Goal: Task Accomplishment & Management: Manage account settings

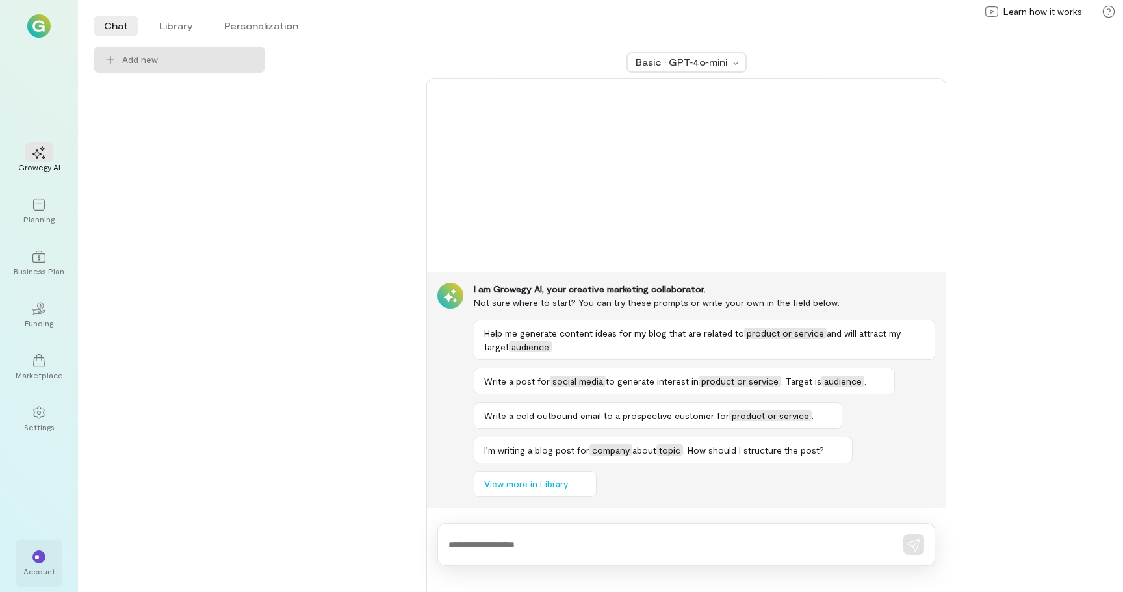
click at [34, 569] on div "Account" at bounding box center [39, 571] width 32 height 10
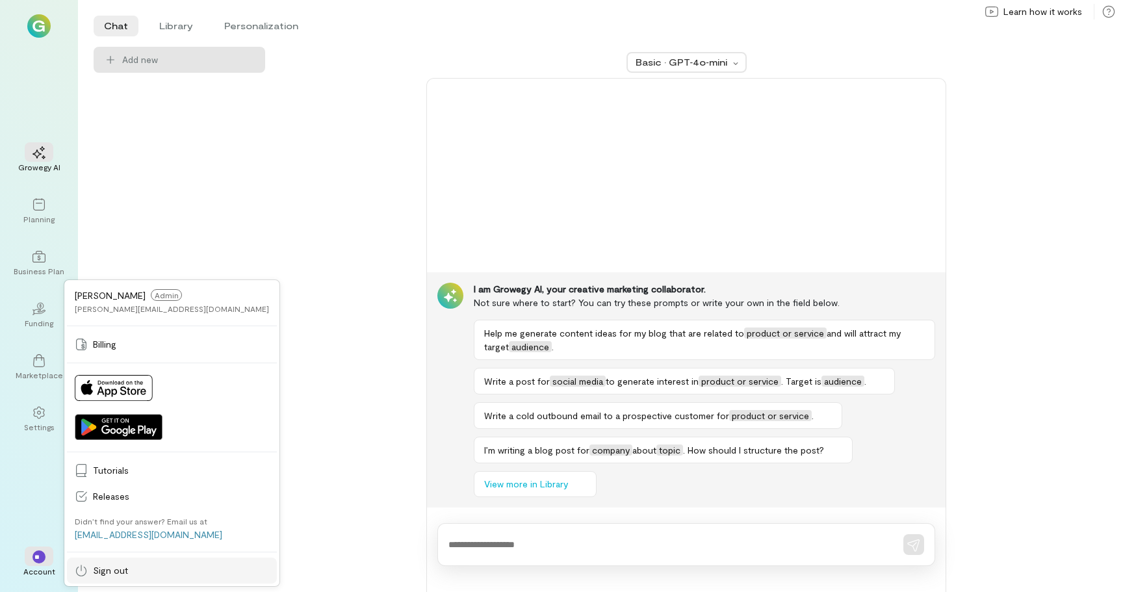
click at [127, 566] on span "Sign out" at bounding box center [181, 570] width 176 height 13
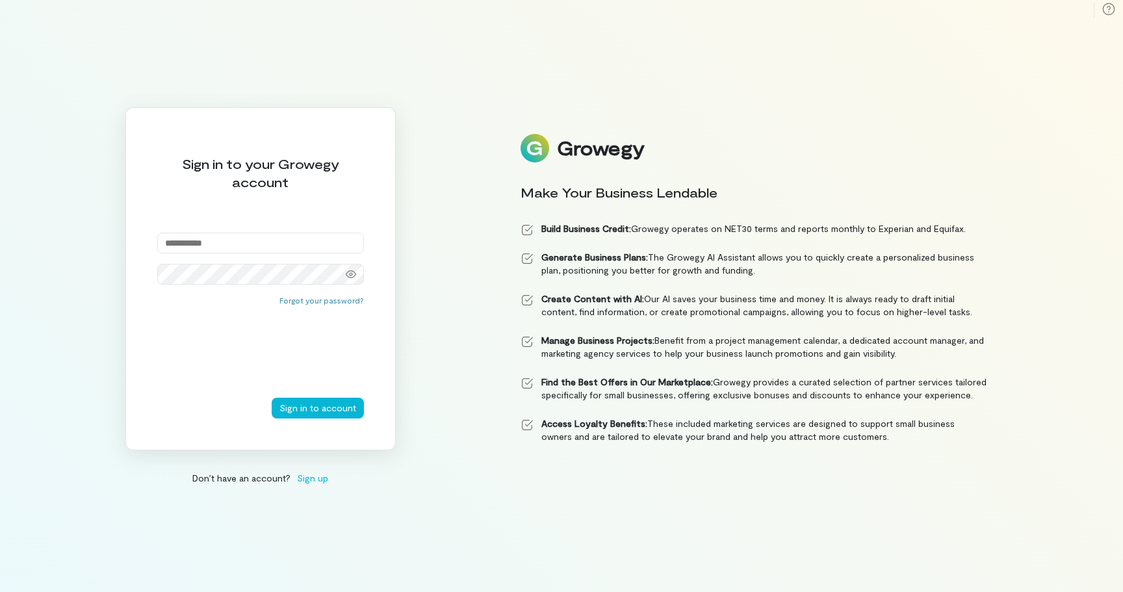
click at [238, 235] on input "email" at bounding box center [260, 243] width 207 height 21
type input "**********"
